Goal: Information Seeking & Learning: Learn about a topic

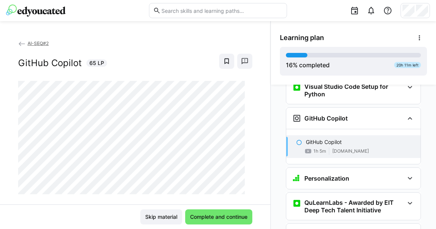
scroll to position [323, 0]
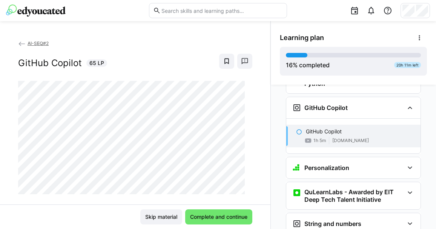
click at [45, 11] on img at bounding box center [36, 11] width 60 height 12
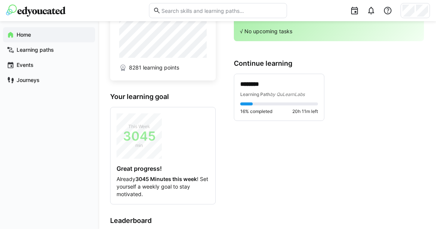
scroll to position [29, 0]
click at [263, 84] on p "********" at bounding box center [279, 84] width 78 height 9
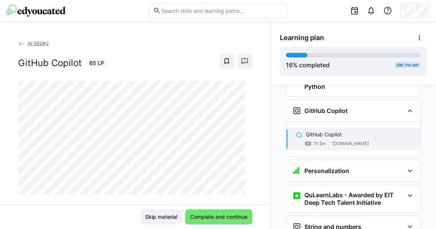
scroll to position [323, 0]
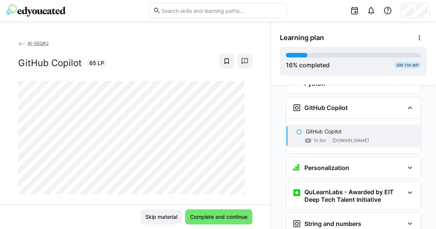
click at [35, 43] on span "AI-SEQ#2" at bounding box center [38, 43] width 21 height 6
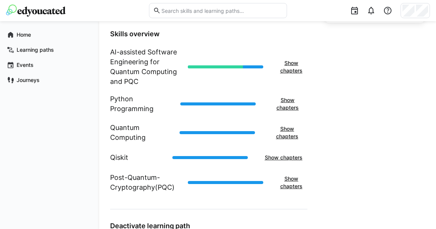
scroll to position [292, 0]
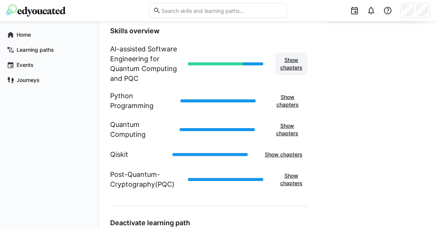
click at [297, 59] on span "Show chapters" at bounding box center [291, 63] width 25 height 15
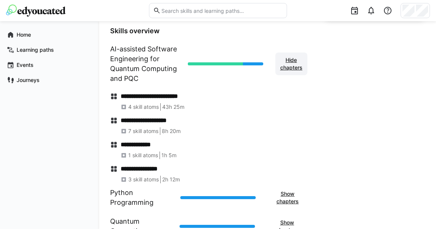
click at [297, 59] on span "Hide chapters" at bounding box center [291, 63] width 25 height 15
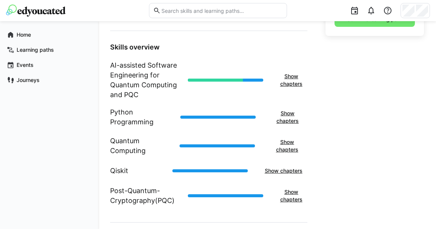
scroll to position [278, 0]
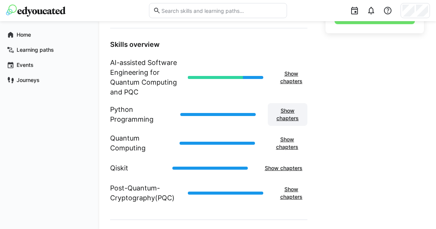
click at [285, 117] on span "Show chapters" at bounding box center [288, 114] width 32 height 15
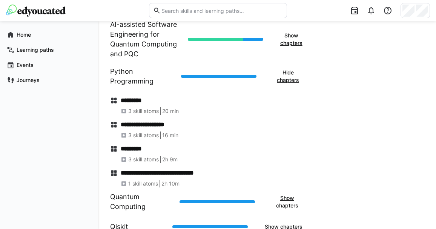
scroll to position [324, 0]
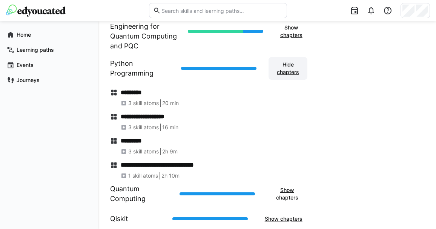
click at [289, 69] on span "Hide chapters" at bounding box center [287, 68] width 31 height 15
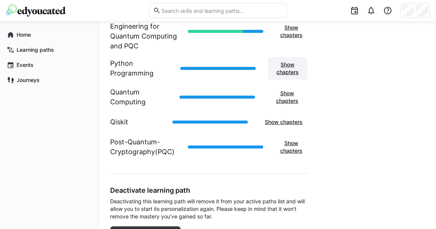
click at [287, 70] on span "Show chapters" at bounding box center [288, 68] width 32 height 15
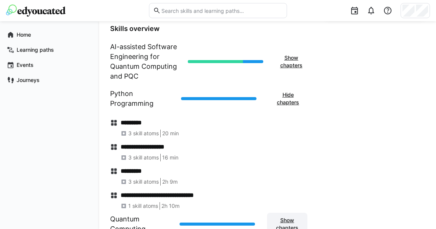
scroll to position [295, 0]
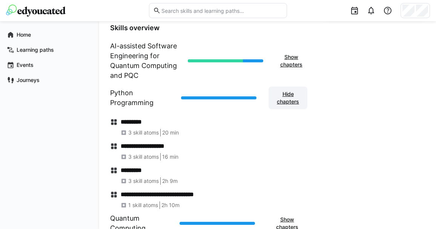
click at [286, 98] on span "Hide chapters" at bounding box center [287, 97] width 31 height 15
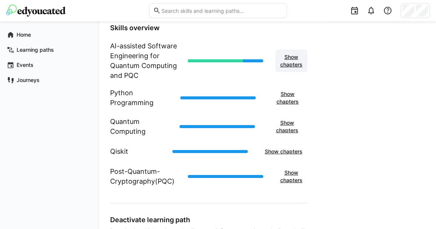
click at [289, 66] on span "Show chapters" at bounding box center [291, 60] width 25 height 15
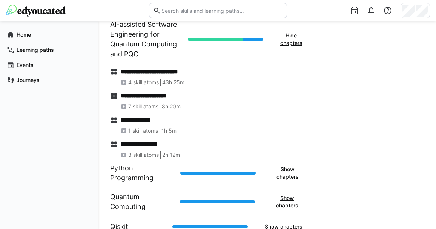
scroll to position [317, 0]
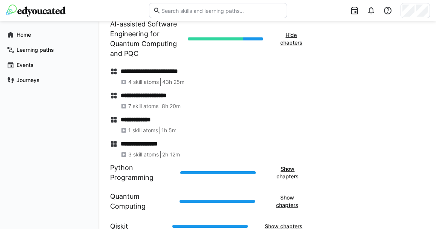
click at [131, 98] on h4 "**********" at bounding box center [214, 96] width 187 height 8
click at [266, 98] on h4 "**********" at bounding box center [214, 96] width 187 height 8
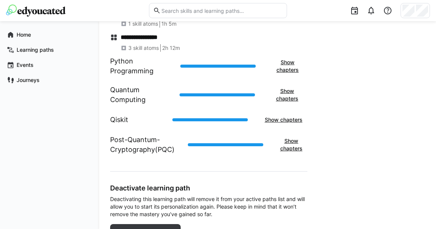
scroll to position [423, 0]
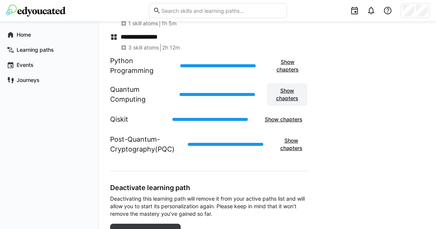
click at [282, 93] on span "Show chapters" at bounding box center [287, 94] width 33 height 15
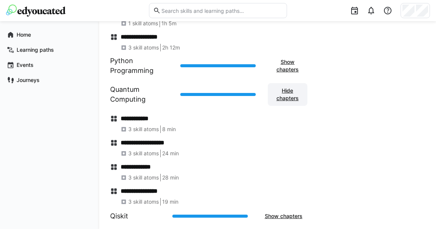
click at [282, 93] on span "Hide chapters" at bounding box center [288, 94] width 32 height 15
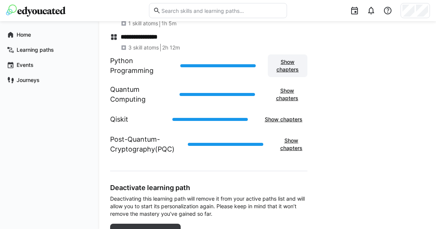
click at [283, 62] on span "Show chapters" at bounding box center [288, 65] width 32 height 15
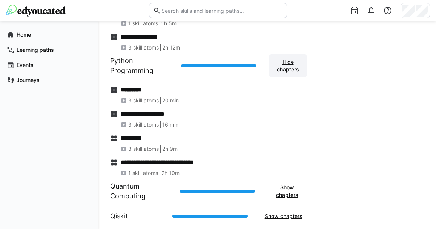
click at [283, 62] on span "Hide chapters" at bounding box center [287, 65] width 31 height 15
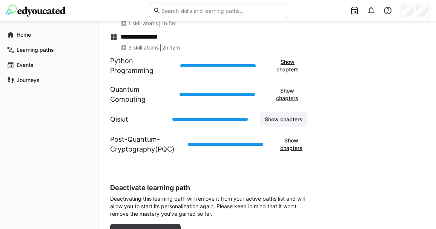
click at [288, 120] on span "Show chapters" at bounding box center [284, 119] width 40 height 8
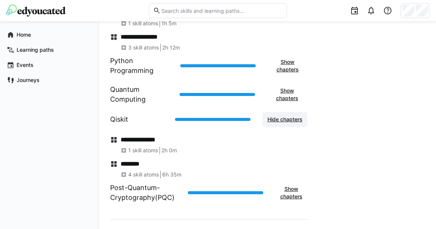
click at [288, 120] on span "Hide chapters" at bounding box center [284, 119] width 37 height 8
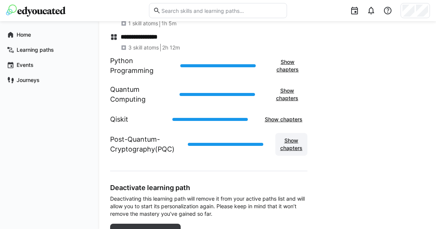
click at [294, 149] on span "Show chapters" at bounding box center [291, 144] width 25 height 15
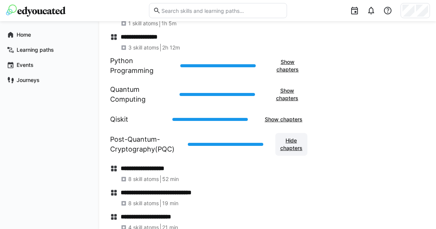
click at [294, 149] on span "Hide chapters" at bounding box center [291, 144] width 25 height 15
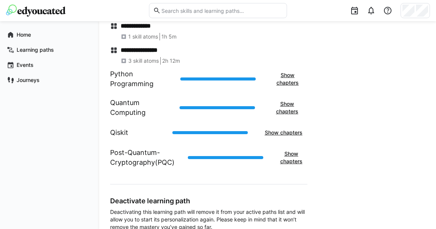
scroll to position [411, 0]
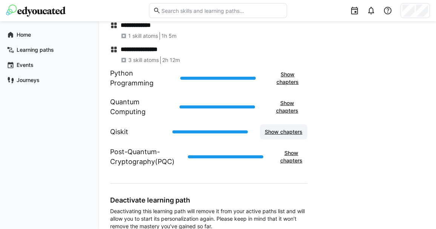
click at [290, 132] on span "Show chapters" at bounding box center [284, 132] width 40 height 8
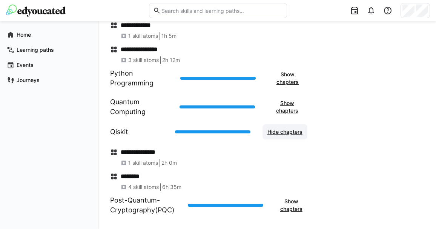
click at [290, 132] on span "Hide chapters" at bounding box center [284, 132] width 37 height 8
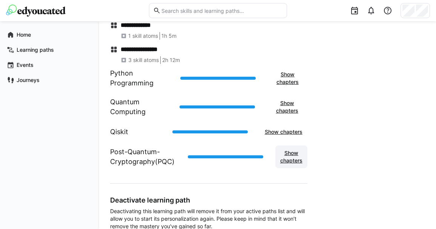
click at [291, 154] on span "Show chapters" at bounding box center [291, 156] width 25 height 15
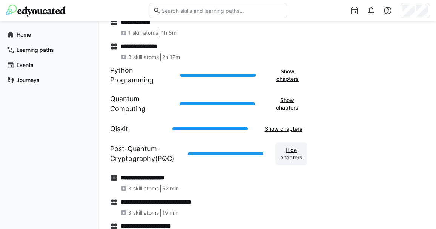
scroll to position [412, 0]
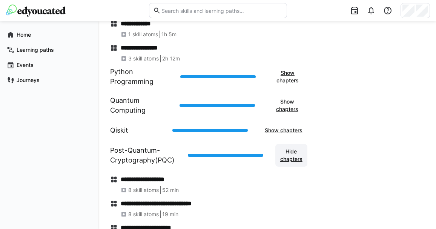
click at [287, 149] on span "Hide chapters" at bounding box center [291, 155] width 25 height 15
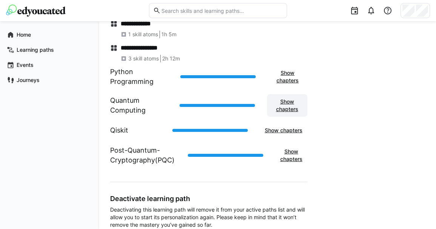
click at [284, 108] on span "Show chapters" at bounding box center [287, 105] width 33 height 15
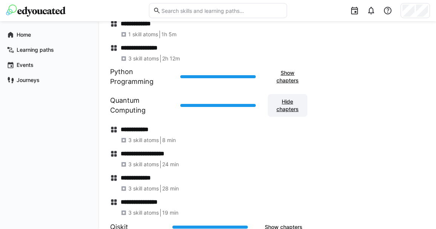
click at [284, 108] on span "Hide chapters" at bounding box center [288, 105] width 32 height 15
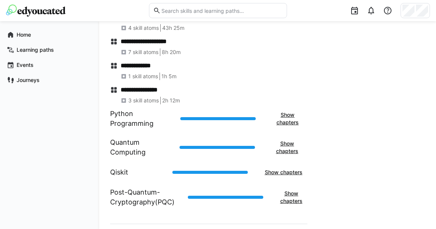
scroll to position [435, 0]
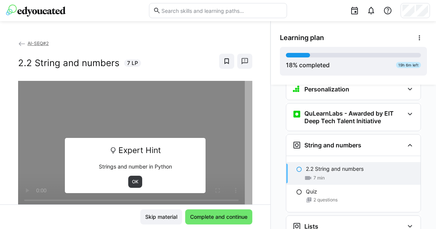
scroll to position [369, 0]
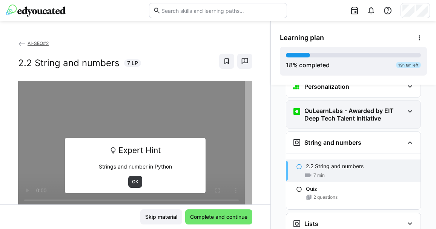
click at [408, 107] on eds-icon at bounding box center [410, 111] width 9 height 9
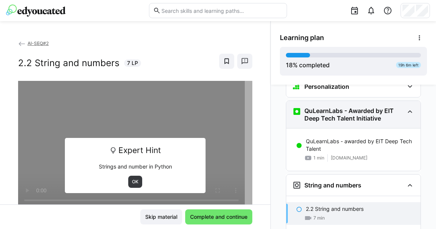
click at [408, 107] on eds-icon at bounding box center [410, 111] width 9 height 9
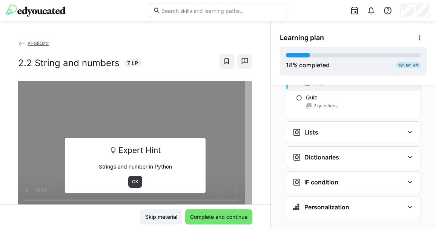
scroll to position [461, 0]
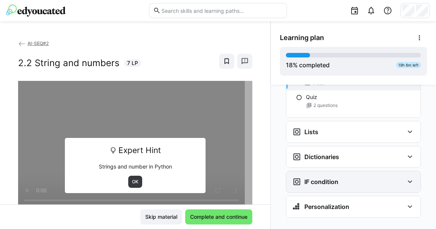
click at [407, 177] on eds-icon at bounding box center [410, 181] width 9 height 9
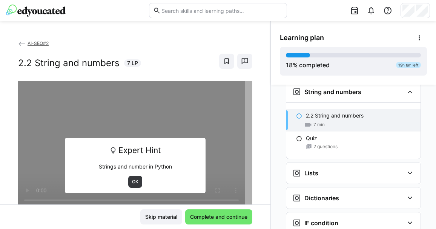
scroll to position [422, 0]
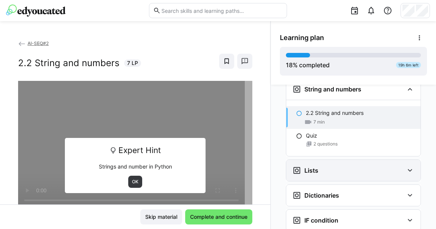
click at [401, 163] on div "Lists" at bounding box center [353, 170] width 134 height 21
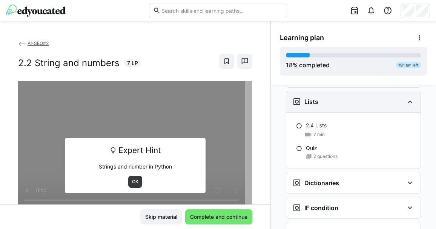
scroll to position [491, 0]
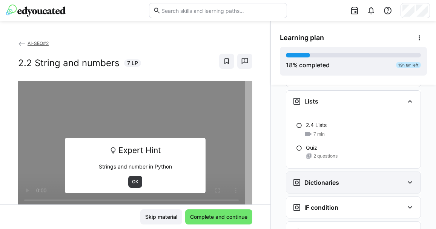
click at [400, 176] on div "Dictionaries" at bounding box center [353, 182] width 134 height 21
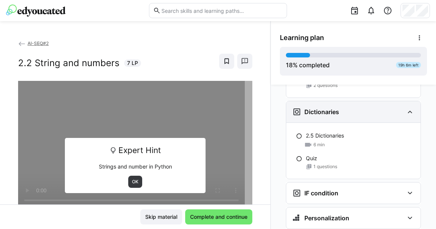
scroll to position [563, 0]
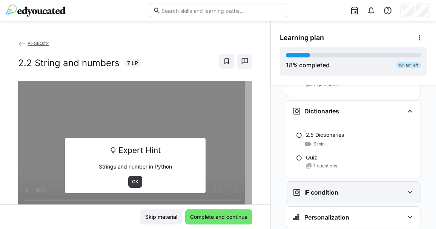
click at [407, 188] on eds-icon at bounding box center [410, 192] width 9 height 9
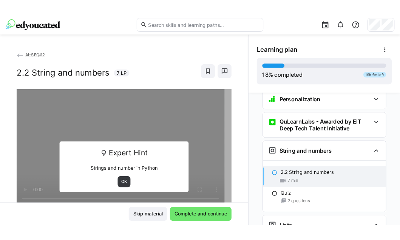
scroll to position [362, 0]
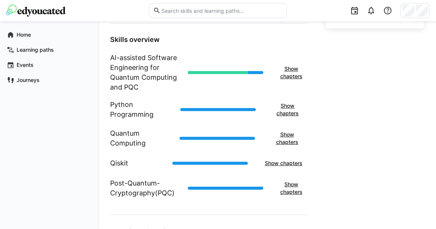
scroll to position [302, 0]
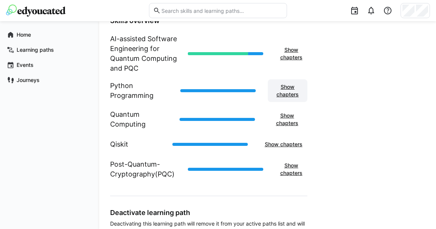
click at [289, 93] on span "Show chapters" at bounding box center [288, 90] width 32 height 15
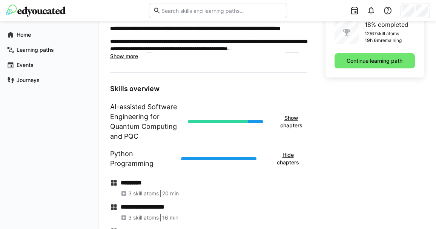
scroll to position [231, 0]
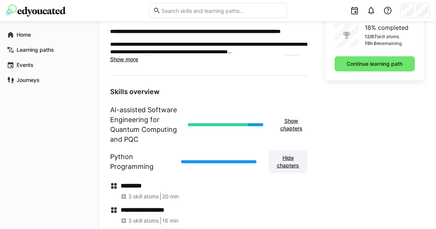
click at [288, 159] on span "Hide chapters" at bounding box center [287, 161] width 31 height 15
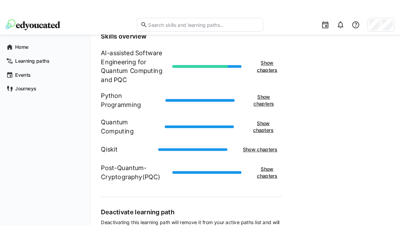
scroll to position [296, 0]
